Goal: Information Seeking & Learning: Learn about a topic

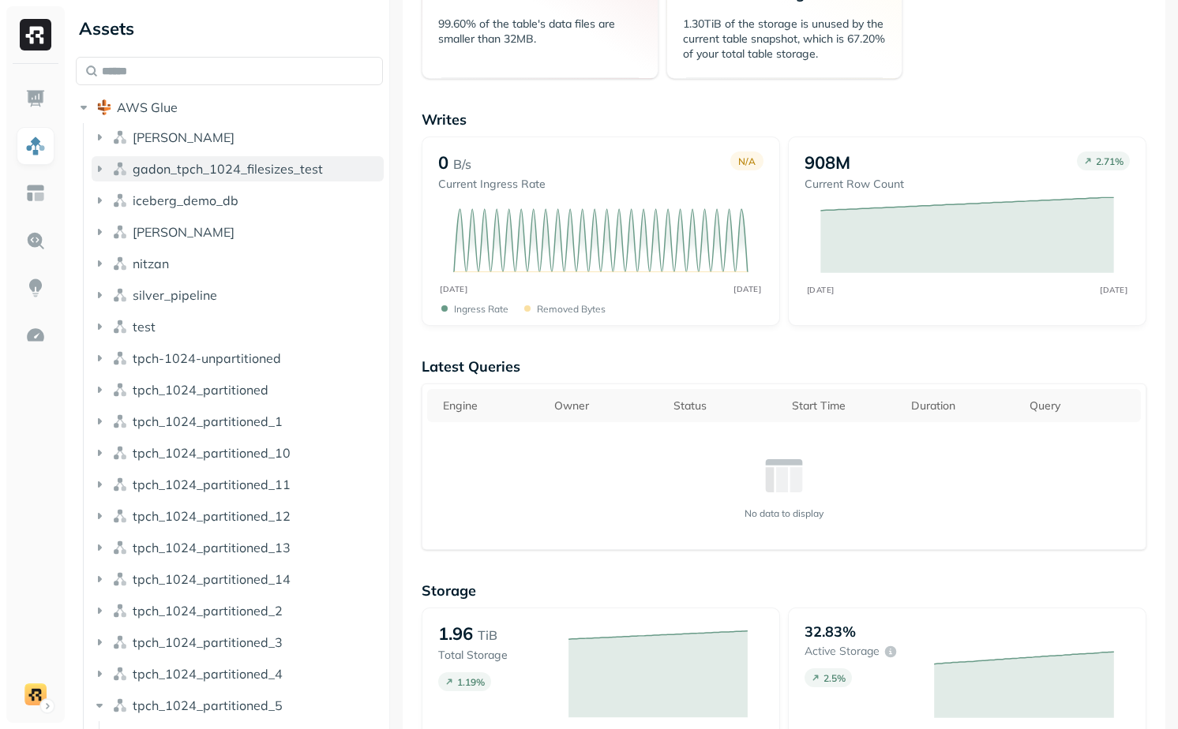
click at [249, 169] on span "gadon_tpch_1024_filesizes_test" at bounding box center [228, 169] width 190 height 16
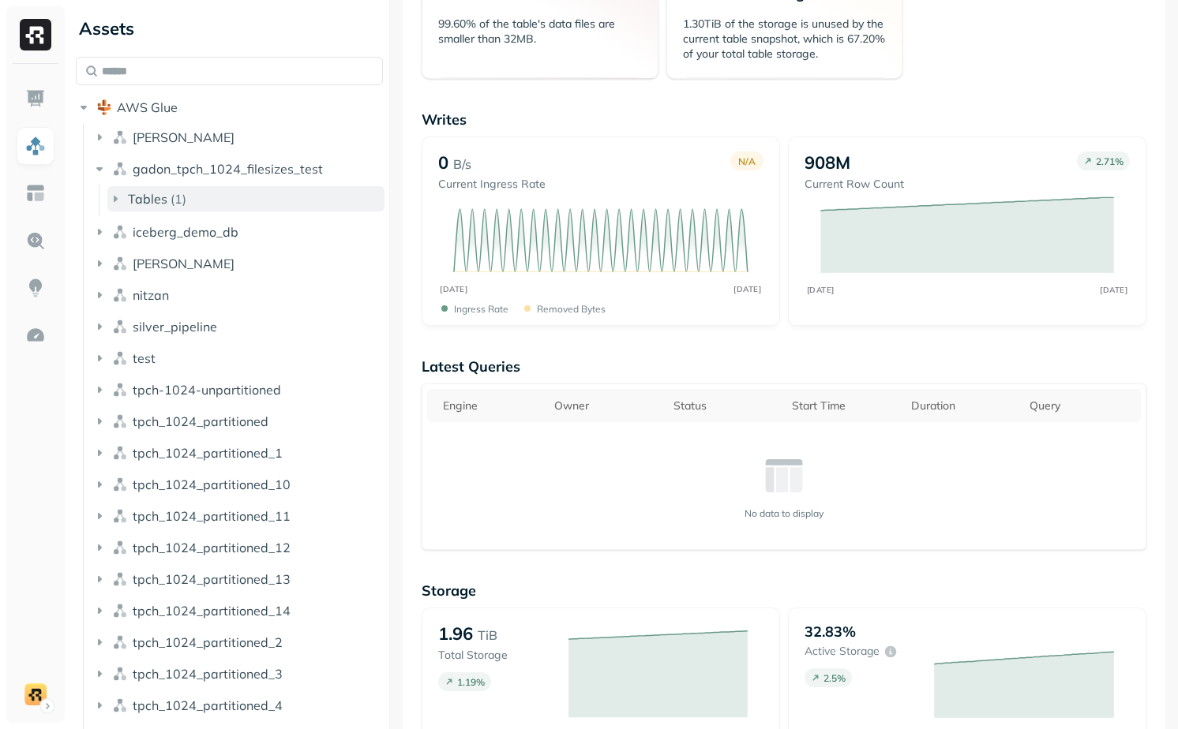
click at [228, 204] on button "Tables ( 1 )" at bounding box center [245, 198] width 277 height 25
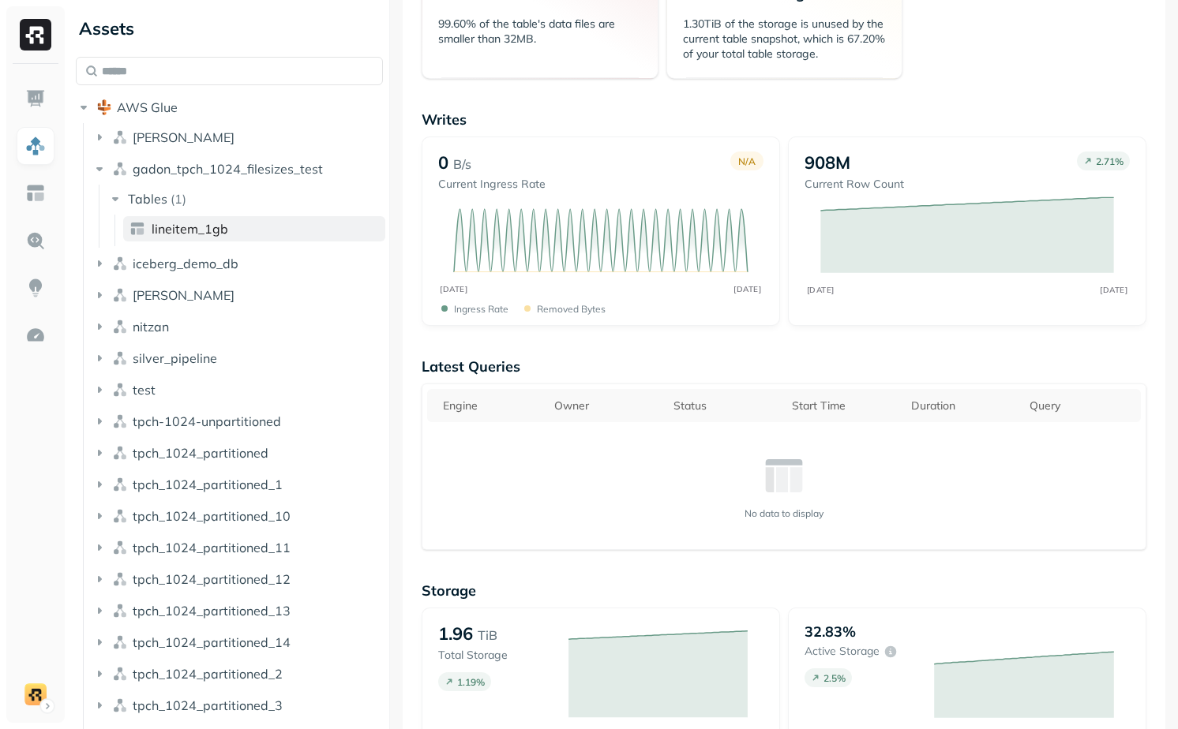
click at [228, 223] on link "lineitem_1gb" at bounding box center [254, 228] width 262 height 25
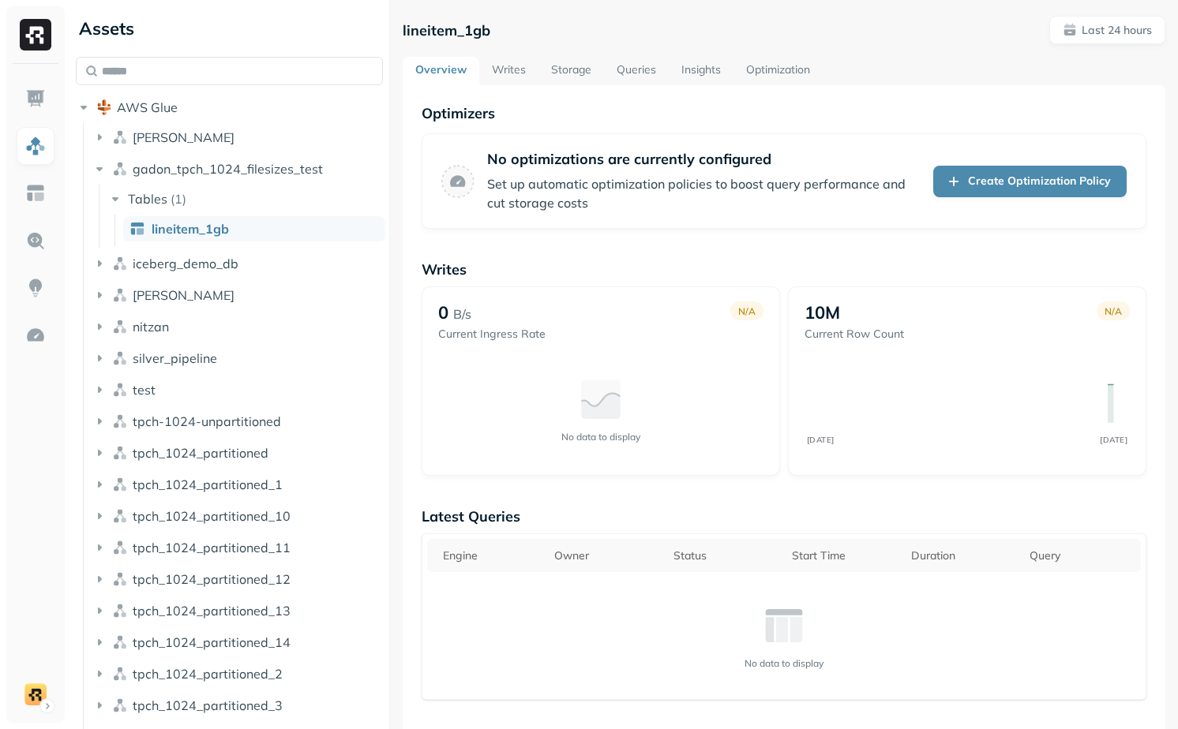
click at [504, 76] on link "Writes" at bounding box center [508, 71] width 59 height 28
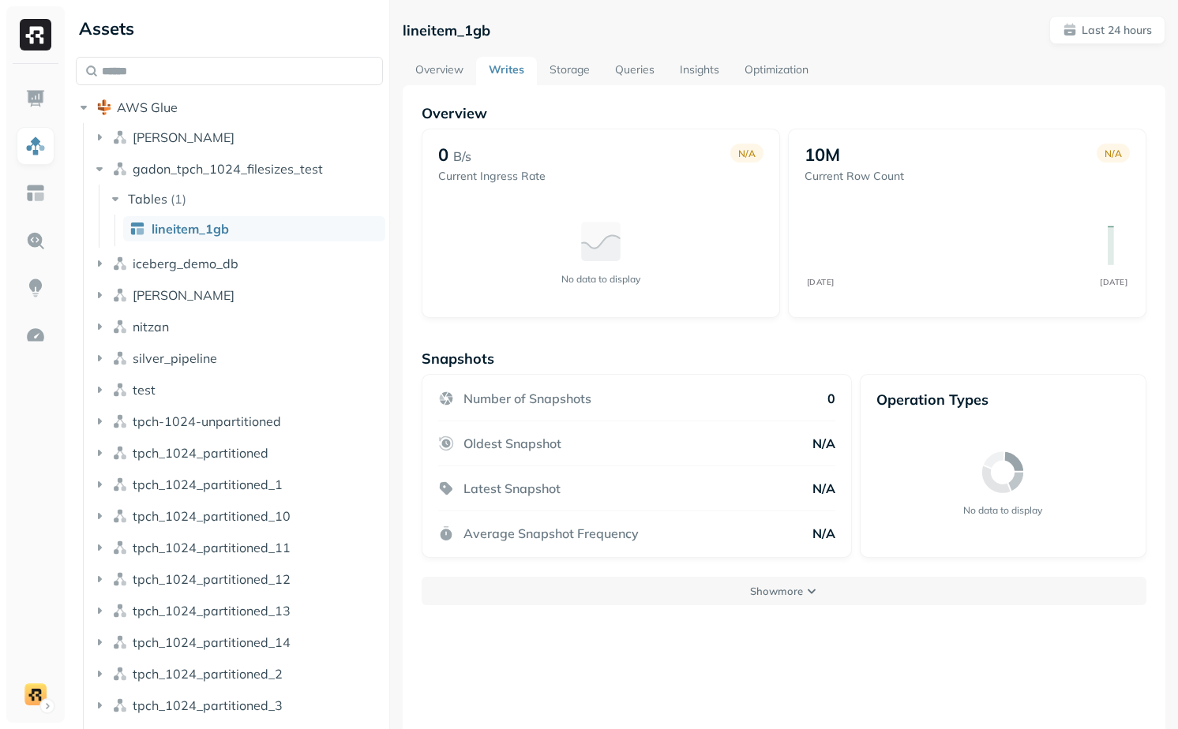
click at [587, 62] on link "Storage" at bounding box center [570, 71] width 66 height 28
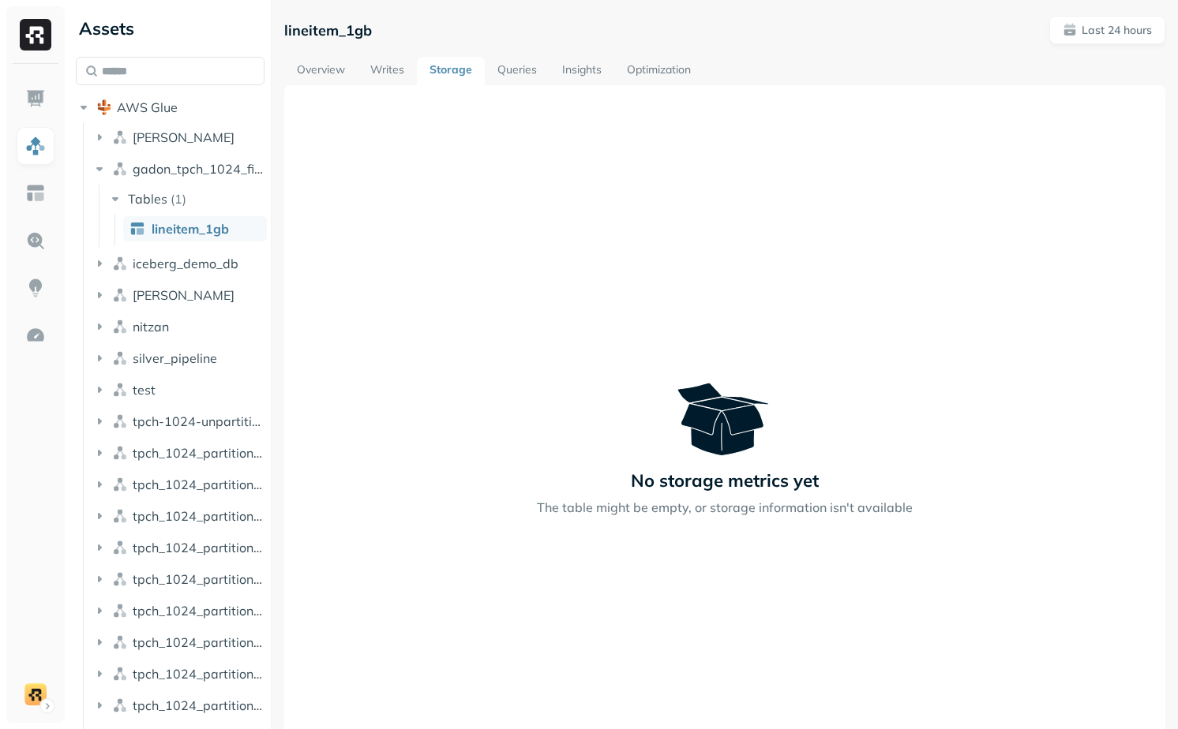
click at [340, 60] on link "Overview" at bounding box center [320, 71] width 73 height 28
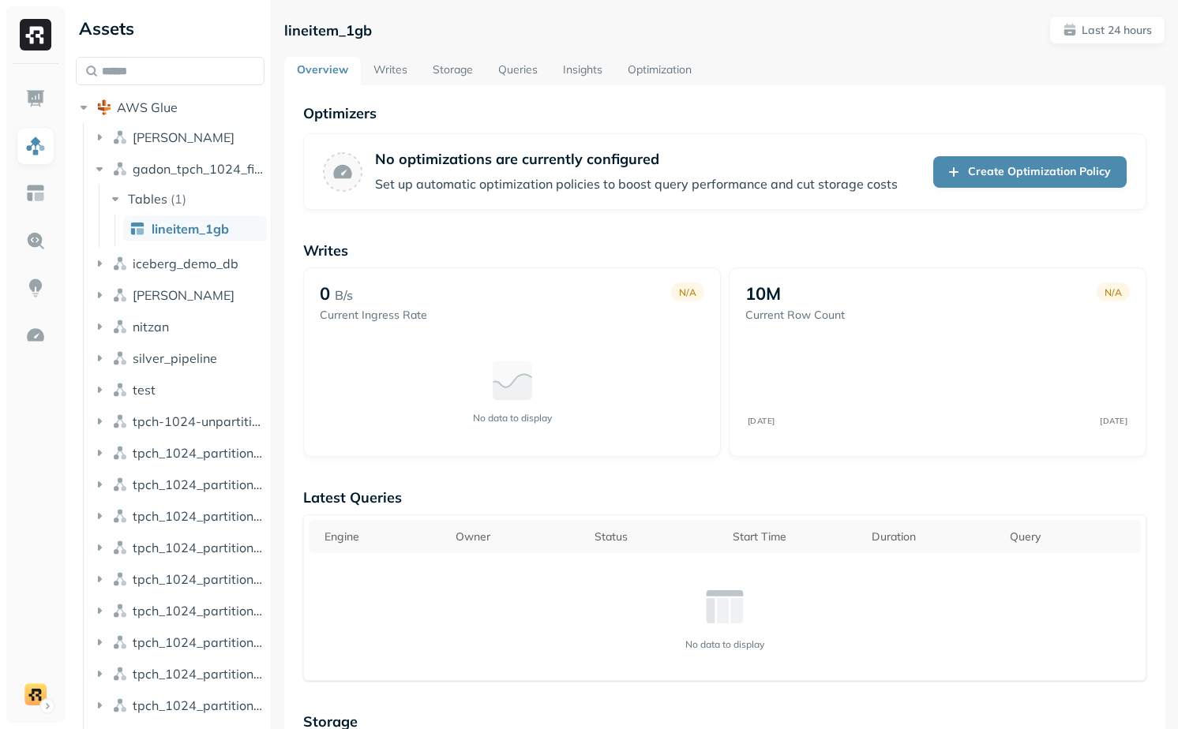
click at [390, 81] on link "Writes" at bounding box center [390, 71] width 59 height 28
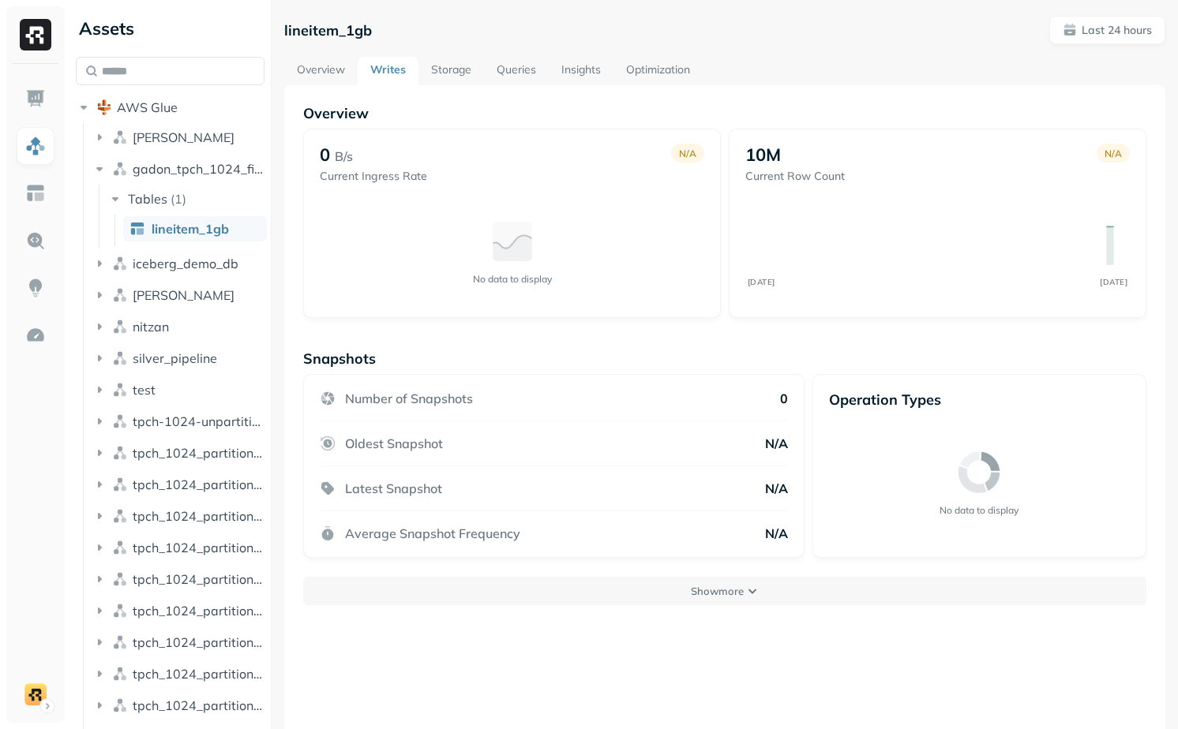
click at [456, 75] on link "Storage" at bounding box center [451, 71] width 66 height 28
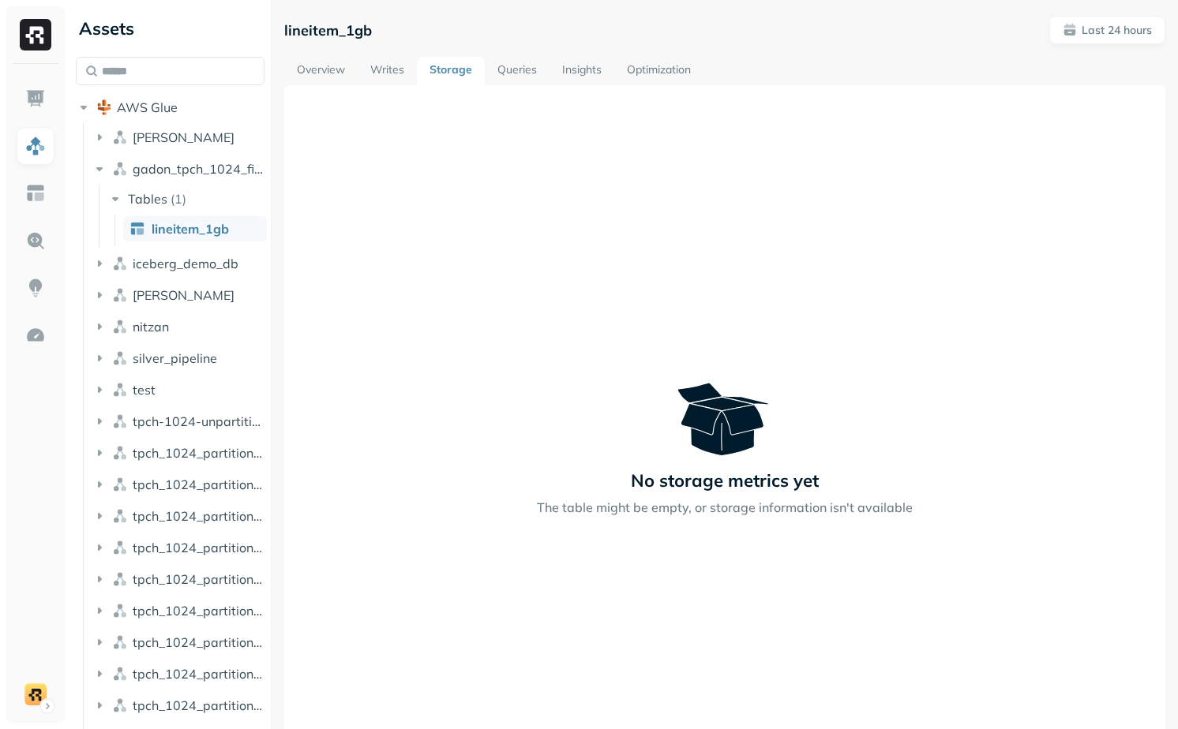
click at [500, 399] on div "No storage metrics yet The table might be empty, or storage information isn't a…" at bounding box center [724, 450] width 843 height 134
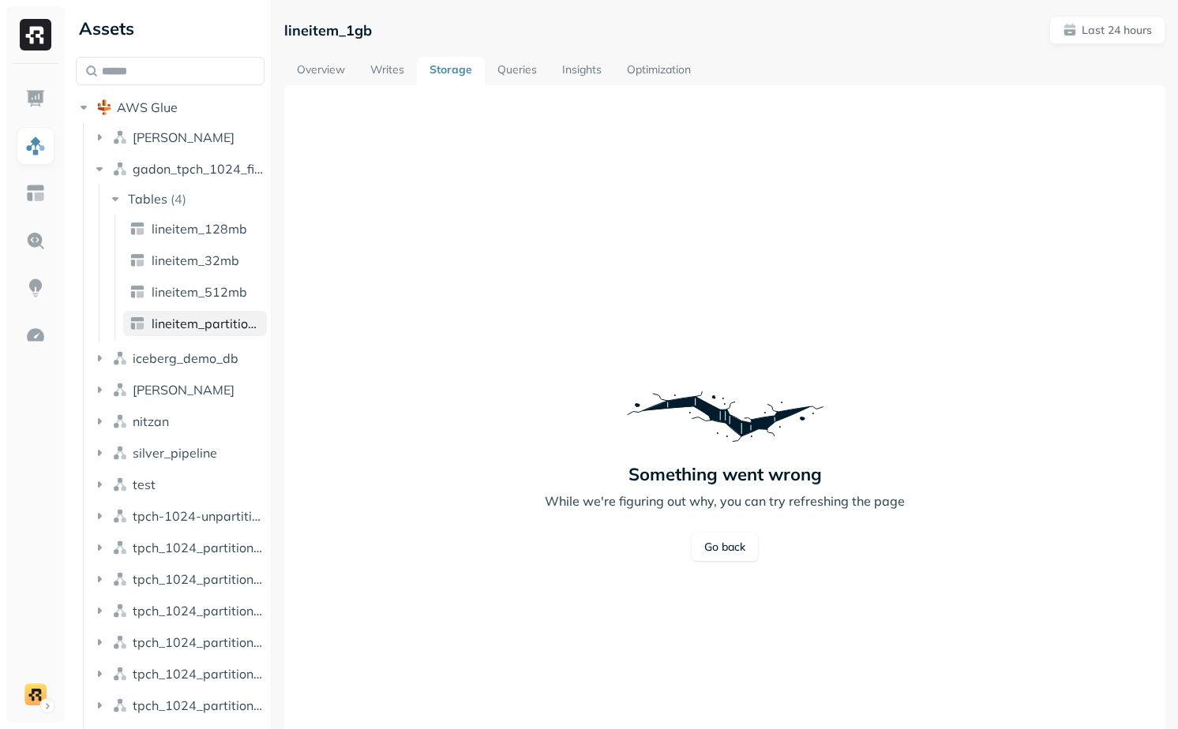
click at [193, 324] on span "lineitem_partitioned" at bounding box center [206, 324] width 109 height 16
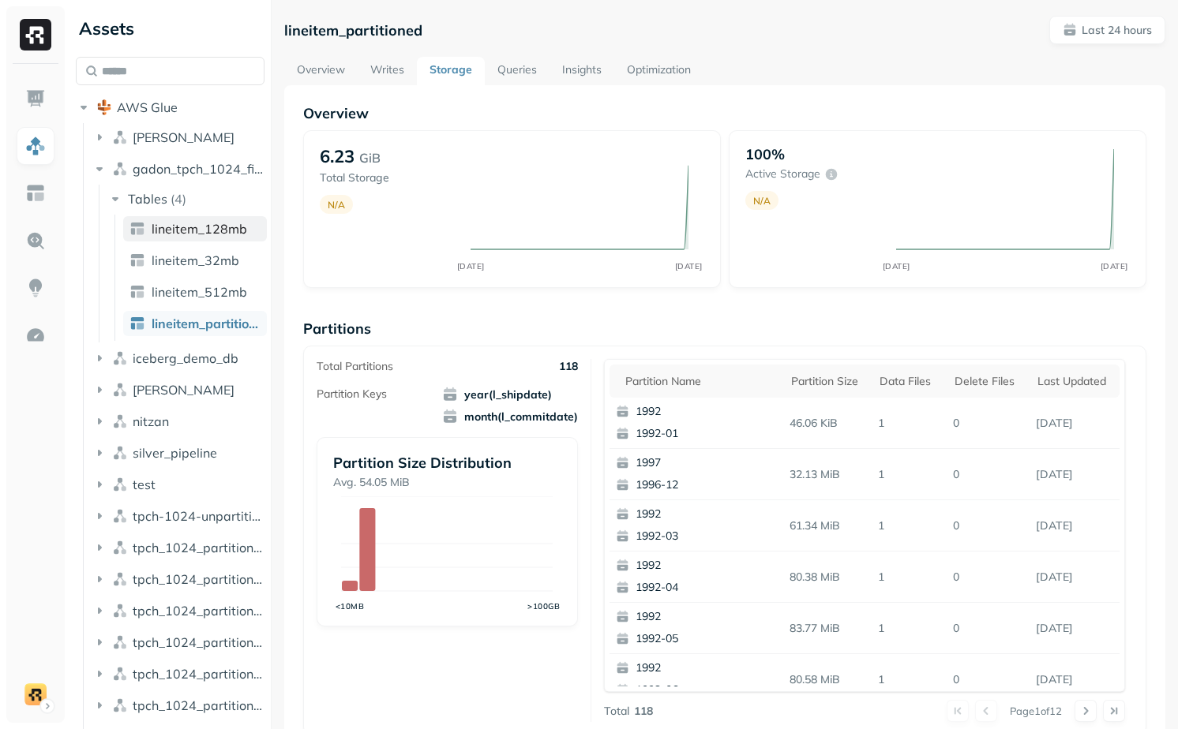
click at [216, 225] on span "lineitem_128mb" at bounding box center [200, 229] width 96 height 16
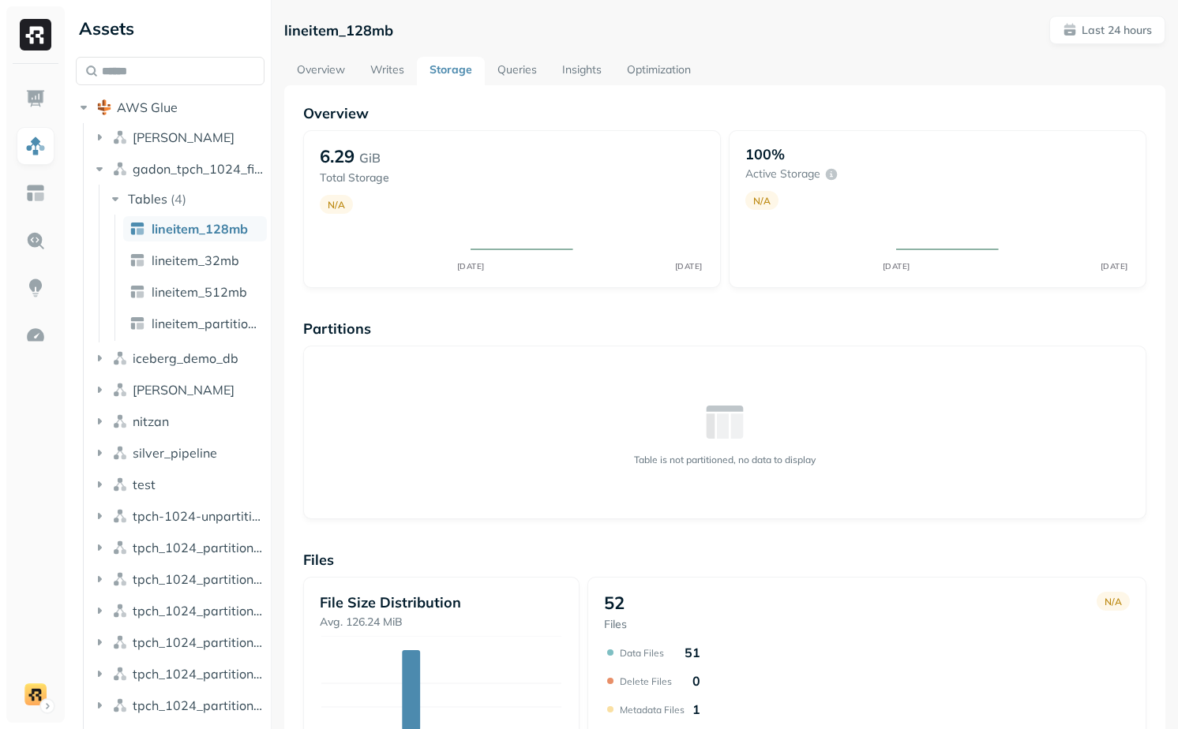
click at [211, 239] on link "lineitem_128mb" at bounding box center [195, 228] width 144 height 25
click at [208, 265] on span "lineitem_32mb" at bounding box center [196, 261] width 88 height 16
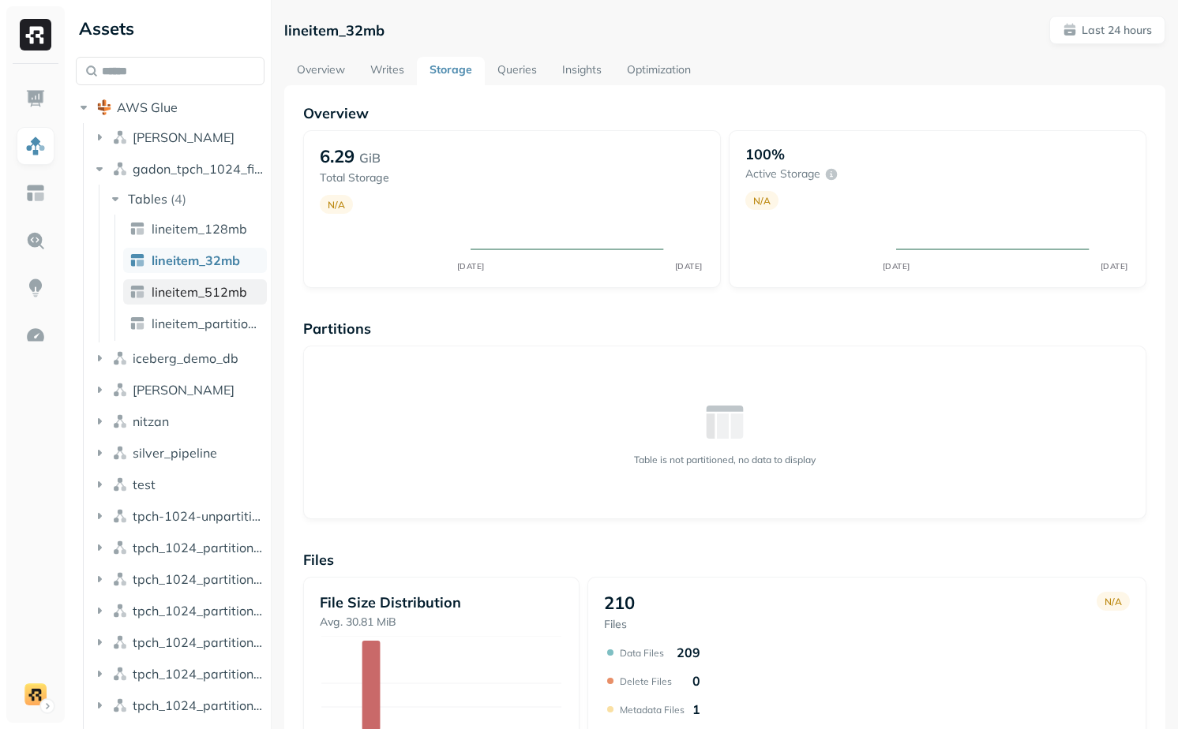
click at [207, 289] on span "lineitem_512mb" at bounding box center [200, 292] width 96 height 16
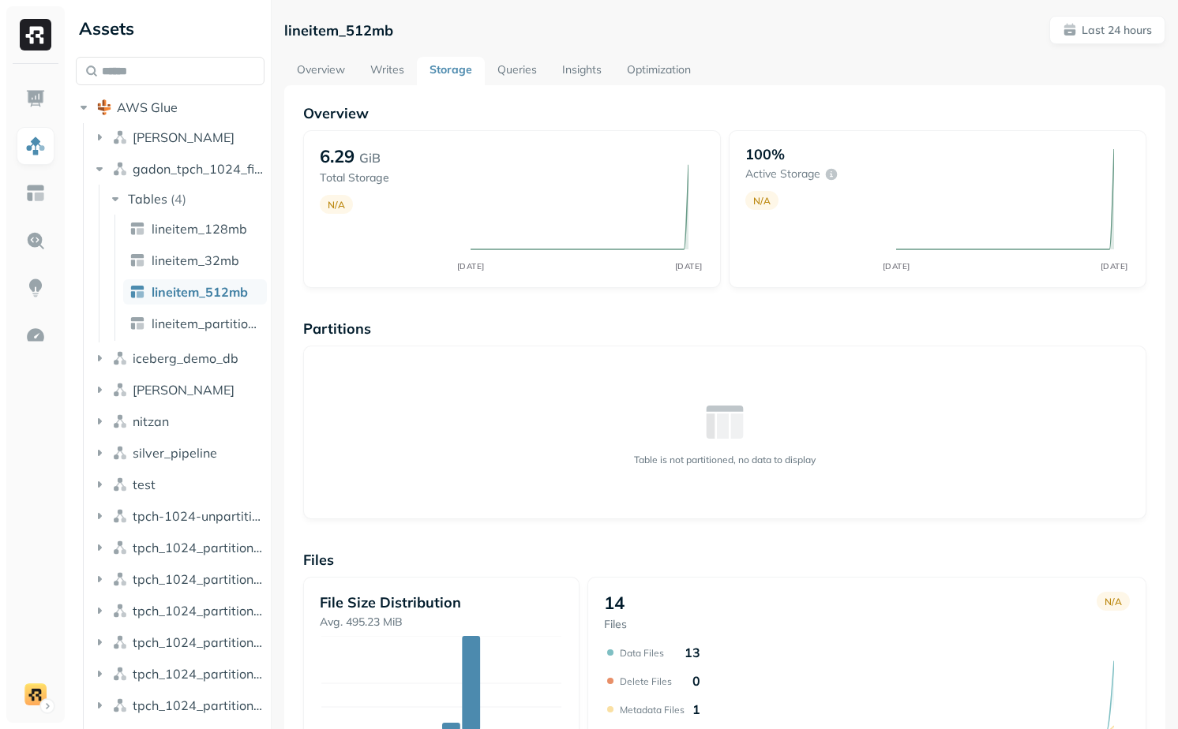
click at [341, 26] on p "lineitem_512mb" at bounding box center [338, 30] width 109 height 18
copy p "lineitem_512mb"
click at [318, 74] on link "Overview" at bounding box center [320, 71] width 73 height 28
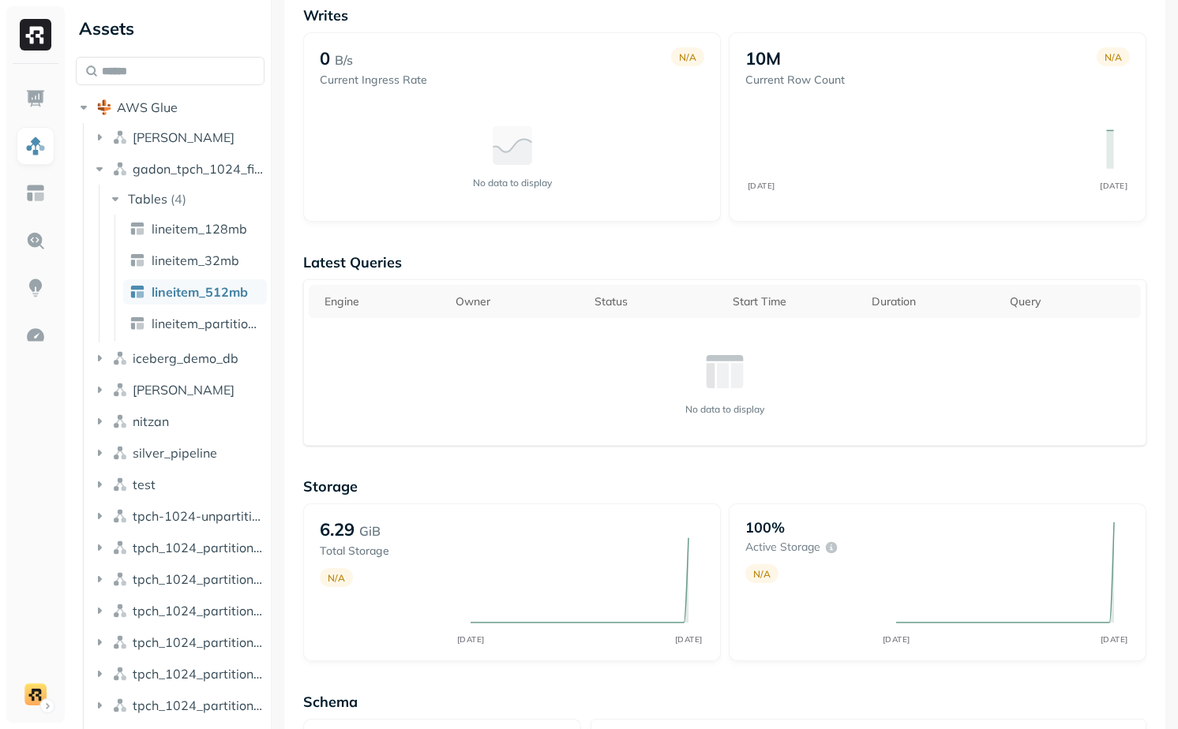
scroll to position [815, 0]
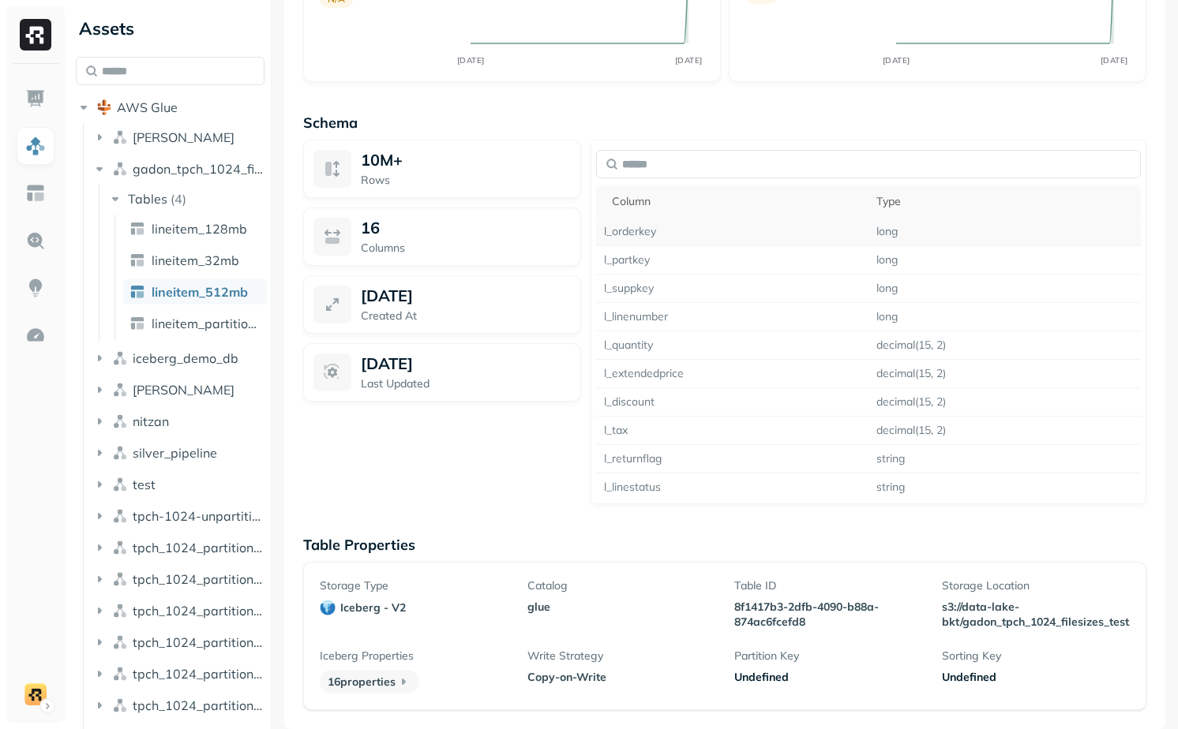
click at [635, 231] on td "l_orderkey" at bounding box center [732, 232] width 272 height 28
click at [633, 287] on td "l_suppkey" at bounding box center [732, 289] width 272 height 28
copy td "l_suppkey"
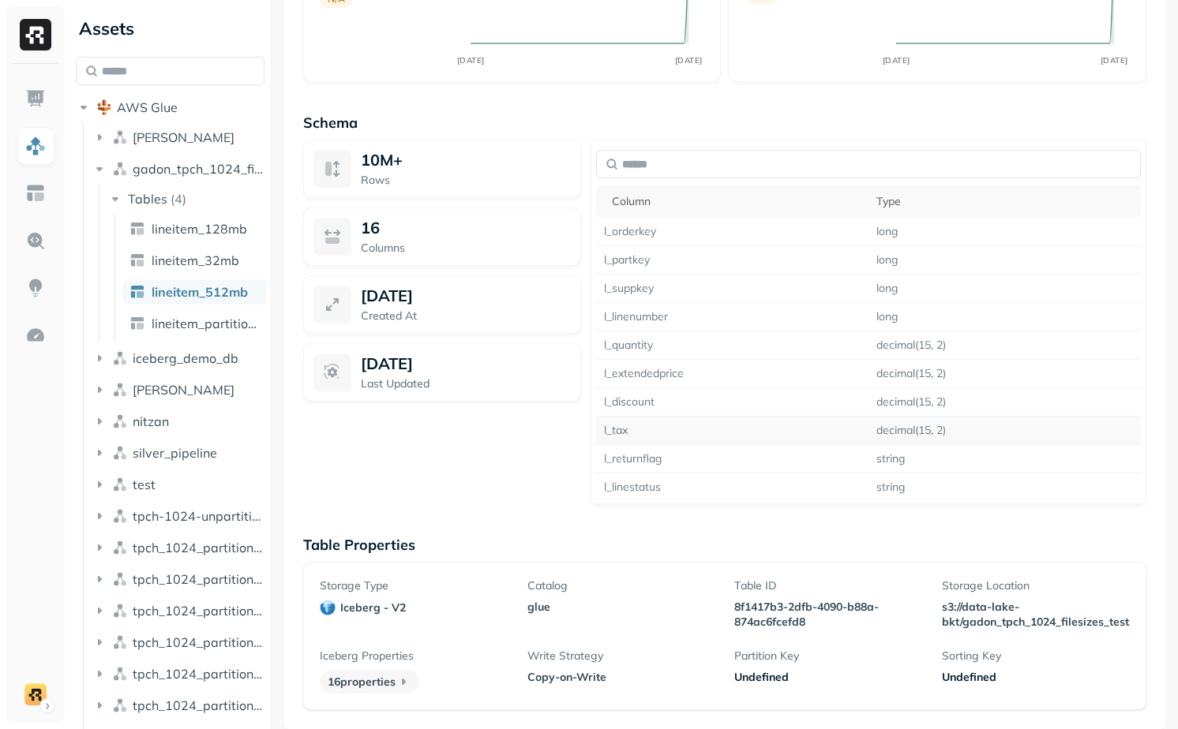
click at [609, 430] on td "l_tax" at bounding box center [732, 431] width 272 height 28
copy td "l_tax"
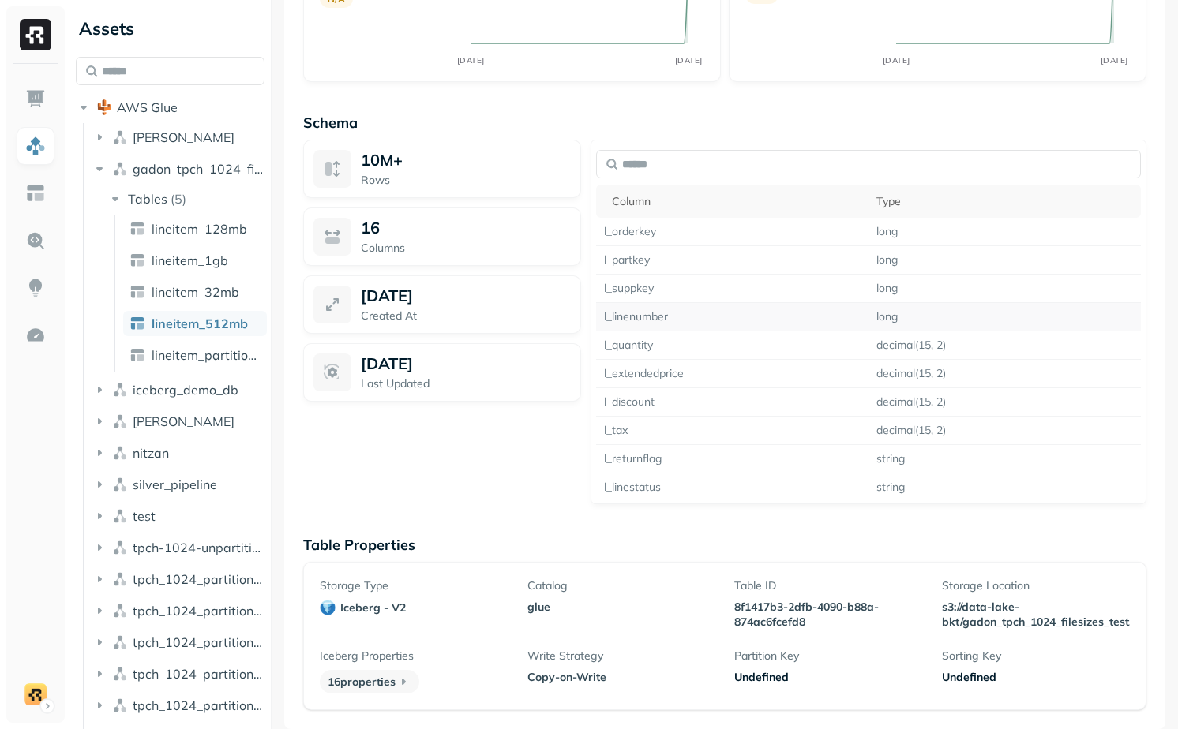
click at [637, 325] on td "l_linenumber" at bounding box center [732, 317] width 272 height 28
click at [642, 353] on td "l_quantity" at bounding box center [732, 346] width 272 height 28
click at [632, 234] on td "l_orderkey" at bounding box center [732, 232] width 272 height 28
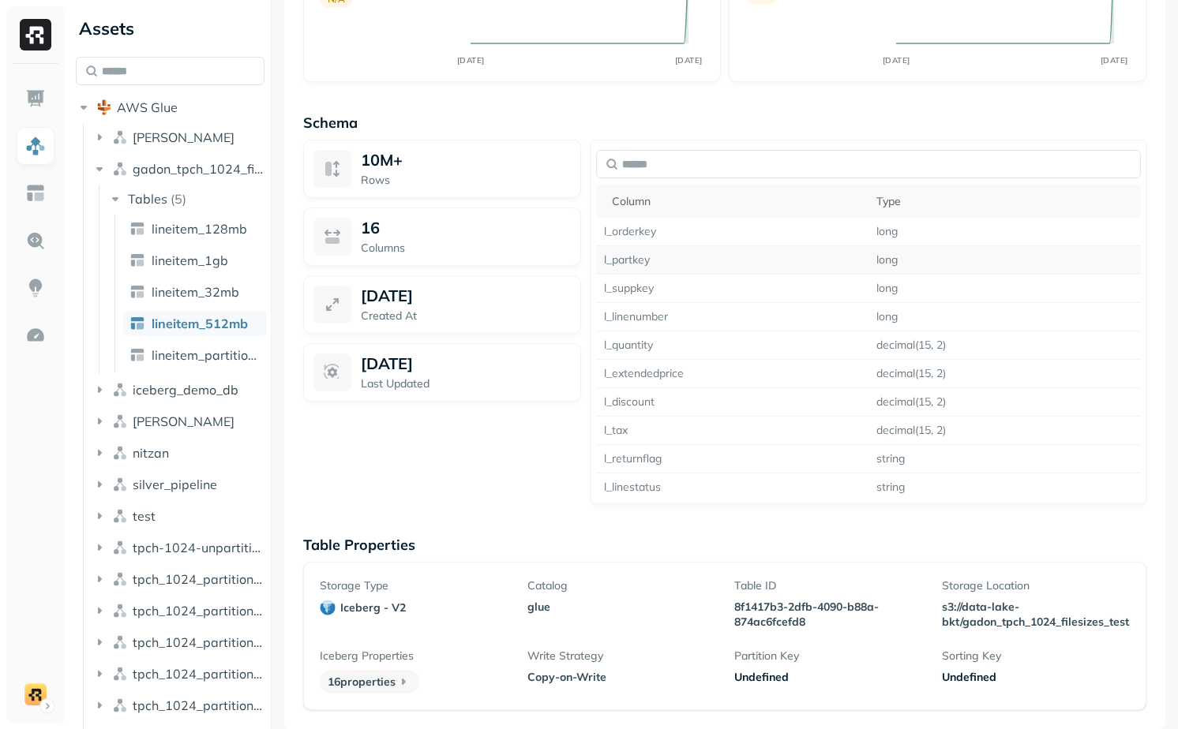
click at [632, 262] on td "l_partkey" at bounding box center [732, 260] width 272 height 28
click at [646, 490] on td "l_linestatus" at bounding box center [732, 488] width 272 height 28
copy td "l_linestatus"
